Goal: Information Seeking & Learning: Check status

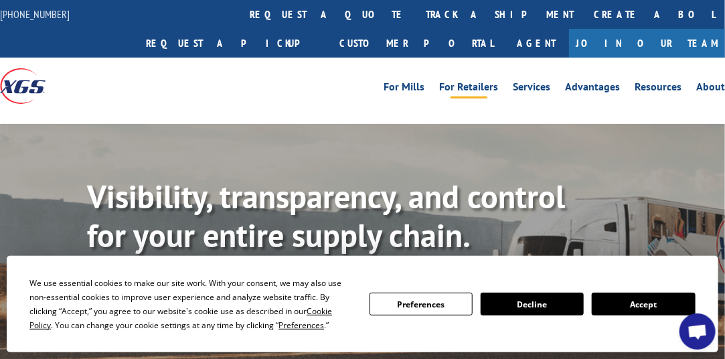
click at [460, 85] on link "For Retailers" at bounding box center [468, 89] width 59 height 15
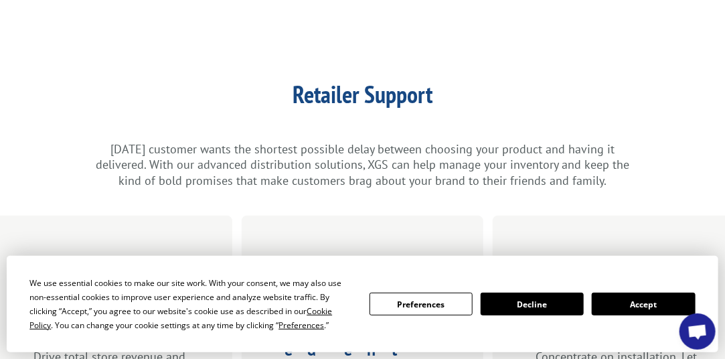
click at [675, 305] on button "Accept" at bounding box center [642, 303] width 103 height 23
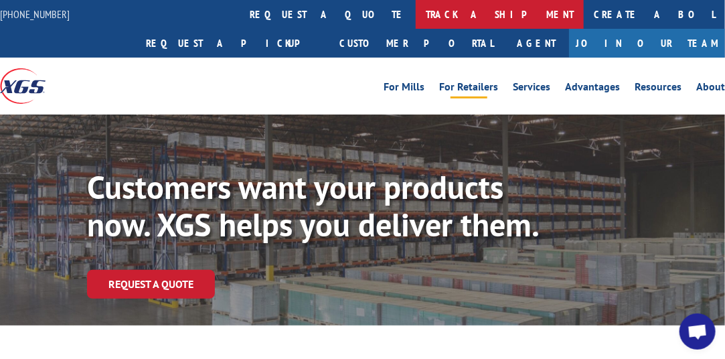
click at [416, 15] on link "track a shipment" at bounding box center [500, 14] width 168 height 29
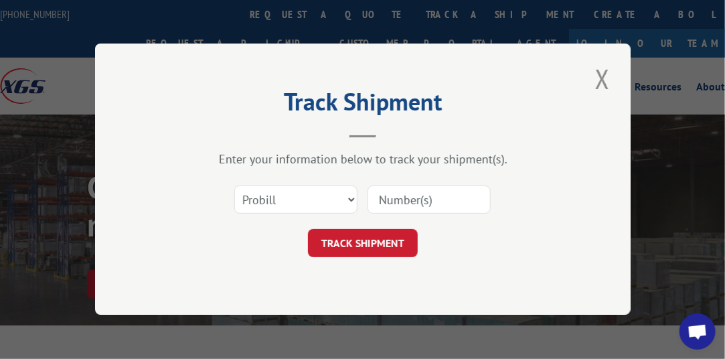
click at [400, 199] on input at bounding box center [428, 200] width 123 height 28
type input "17538540"
click button "TRACK SHIPMENT" at bounding box center [363, 244] width 110 height 28
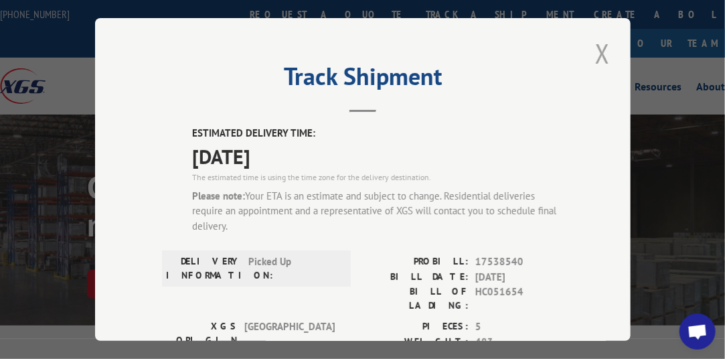
click at [598, 53] on button "Close modal" at bounding box center [602, 53] width 23 height 37
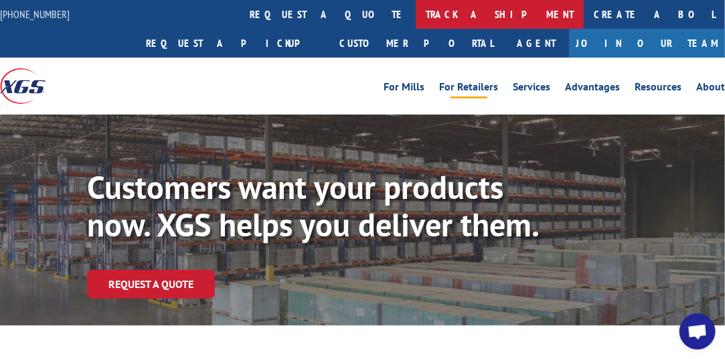
click at [416, 15] on link "track a shipment" at bounding box center [500, 14] width 168 height 29
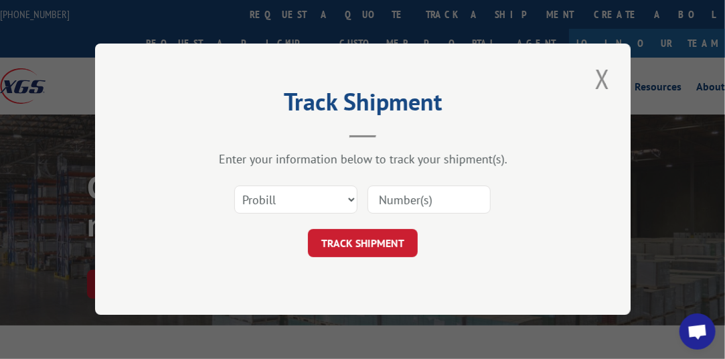
click at [396, 199] on input at bounding box center [428, 200] width 123 height 28
type input "17538540"
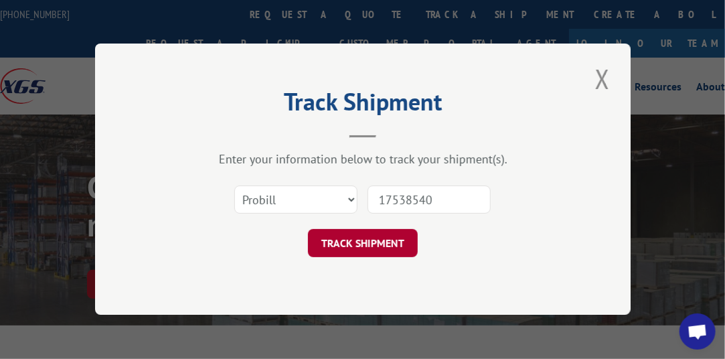
click at [391, 240] on button "TRACK SHIPMENT" at bounding box center [363, 244] width 110 height 28
